Goal: Navigation & Orientation: Understand site structure

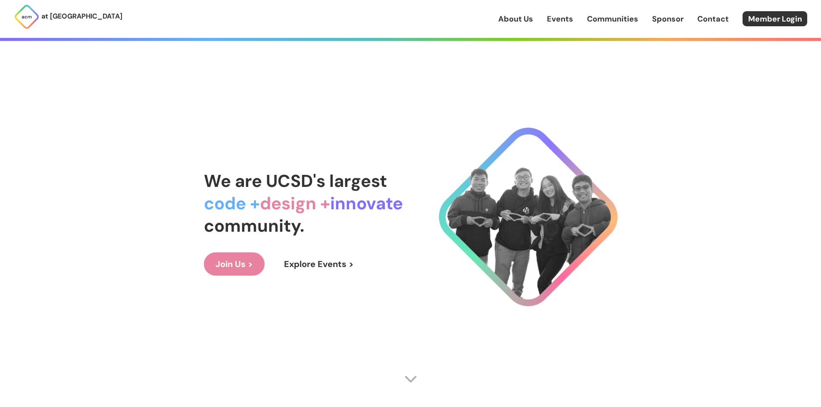
click at [528, 22] on link "About Us" at bounding box center [515, 18] width 35 height 11
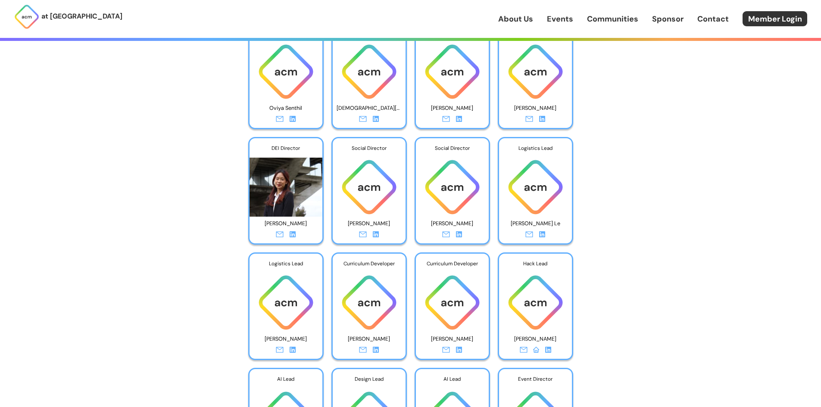
scroll to position [3148, 0]
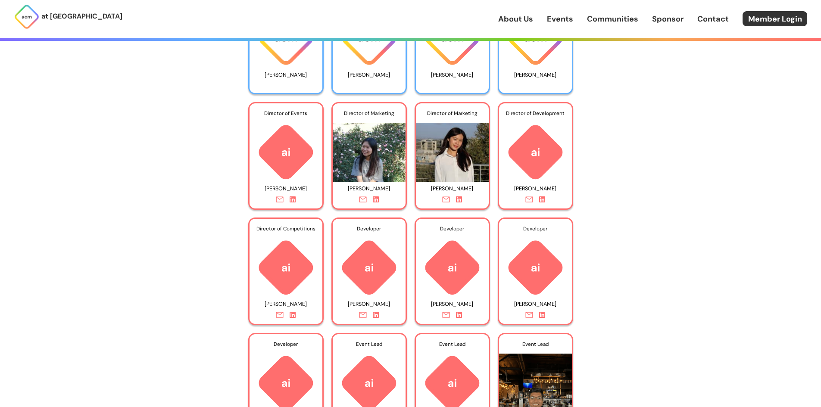
click at [529, 19] on link "About Us" at bounding box center [515, 18] width 35 height 11
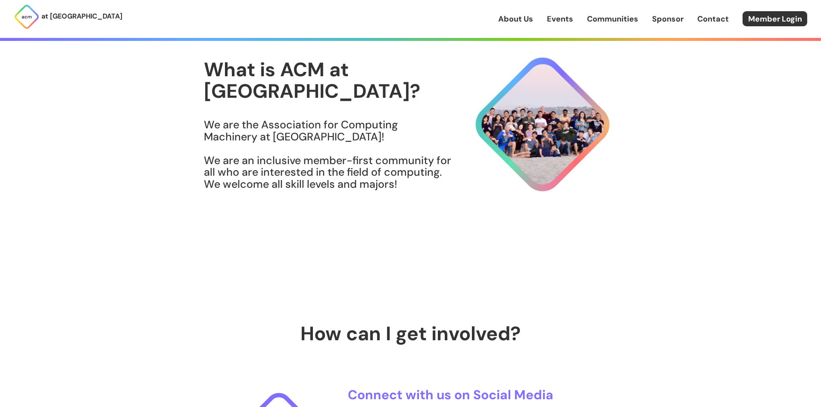
click at [560, 16] on link "Events" at bounding box center [560, 18] width 26 height 11
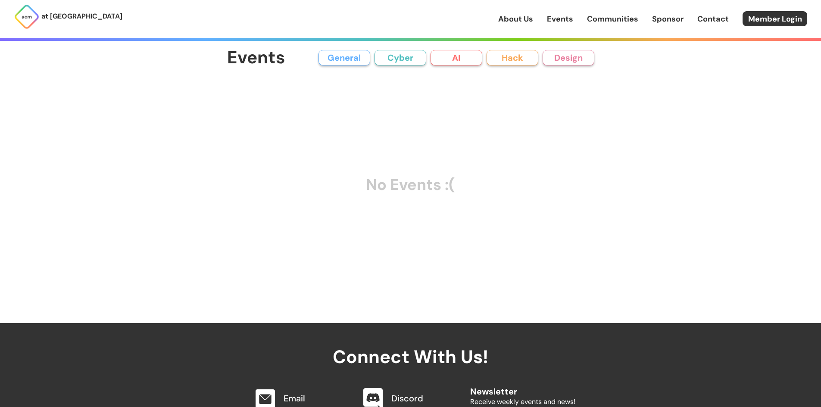
click at [609, 16] on link "Communities" at bounding box center [612, 18] width 51 height 11
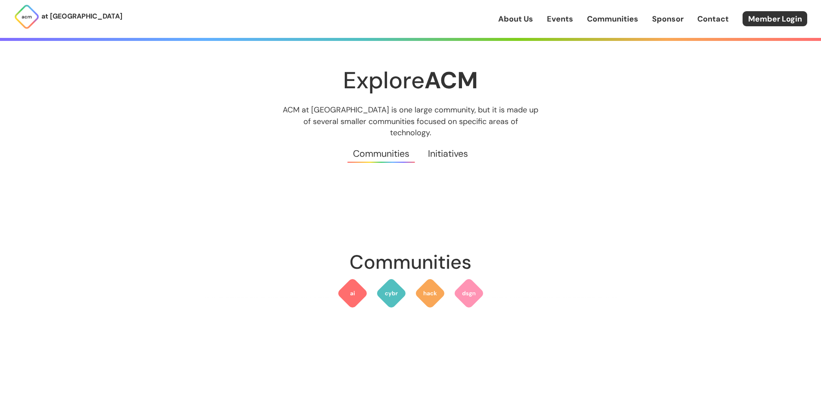
click at [666, 21] on link "Sponsor" at bounding box center [667, 18] width 31 height 11
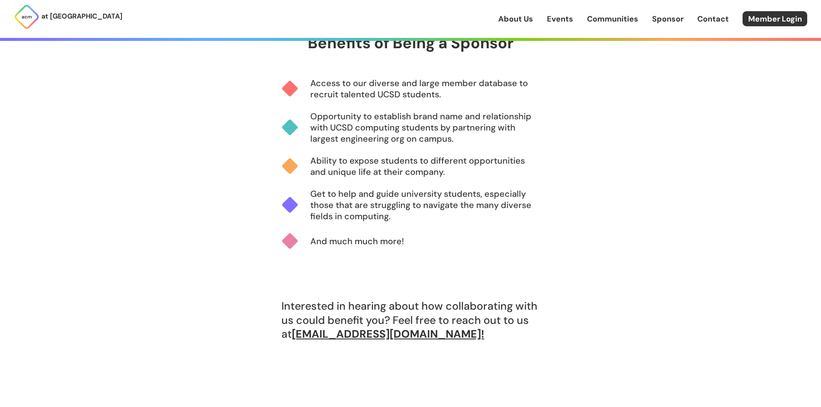
scroll to position [561, 0]
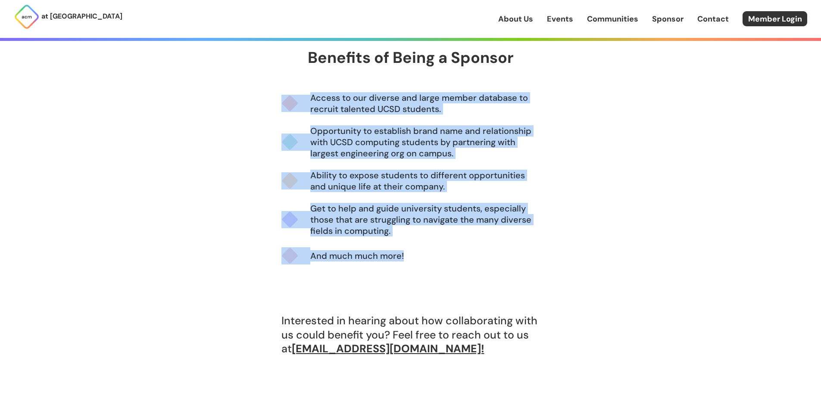
drag, startPoint x: 413, startPoint y: 262, endPoint x: 297, endPoint y: 101, distance: 197.7
click at [297, 101] on div "Access to our diverse and large member database to recruit talented UCSD studen…" at bounding box center [411, 183] width 259 height 183
click at [379, 135] on p "Opportunity to establish brand name and relationship with UCSD computing studen…" at bounding box center [425, 142] width 230 height 34
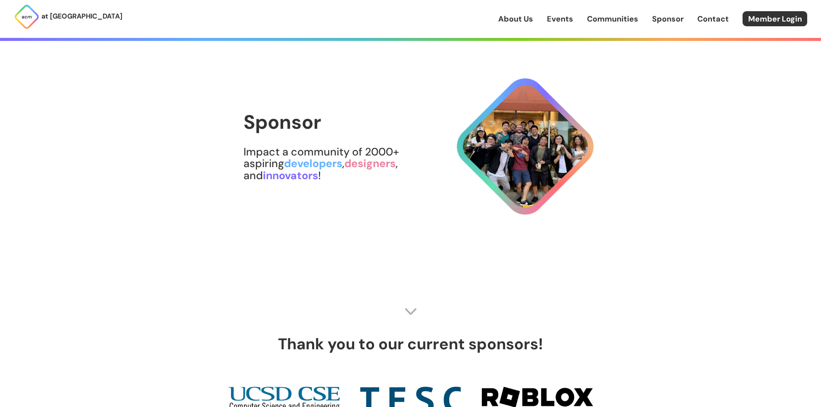
scroll to position [0, 0]
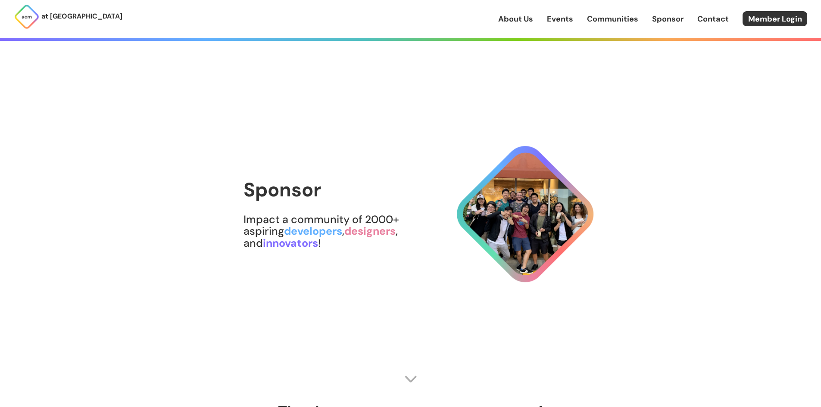
click at [530, 12] on div "About Us Events Communities Sponsor Contact Member Login" at bounding box center [659, 18] width 323 height 15
click at [524, 18] on link "About Us" at bounding box center [515, 18] width 35 height 11
